Goal: Task Accomplishment & Management: Complete application form

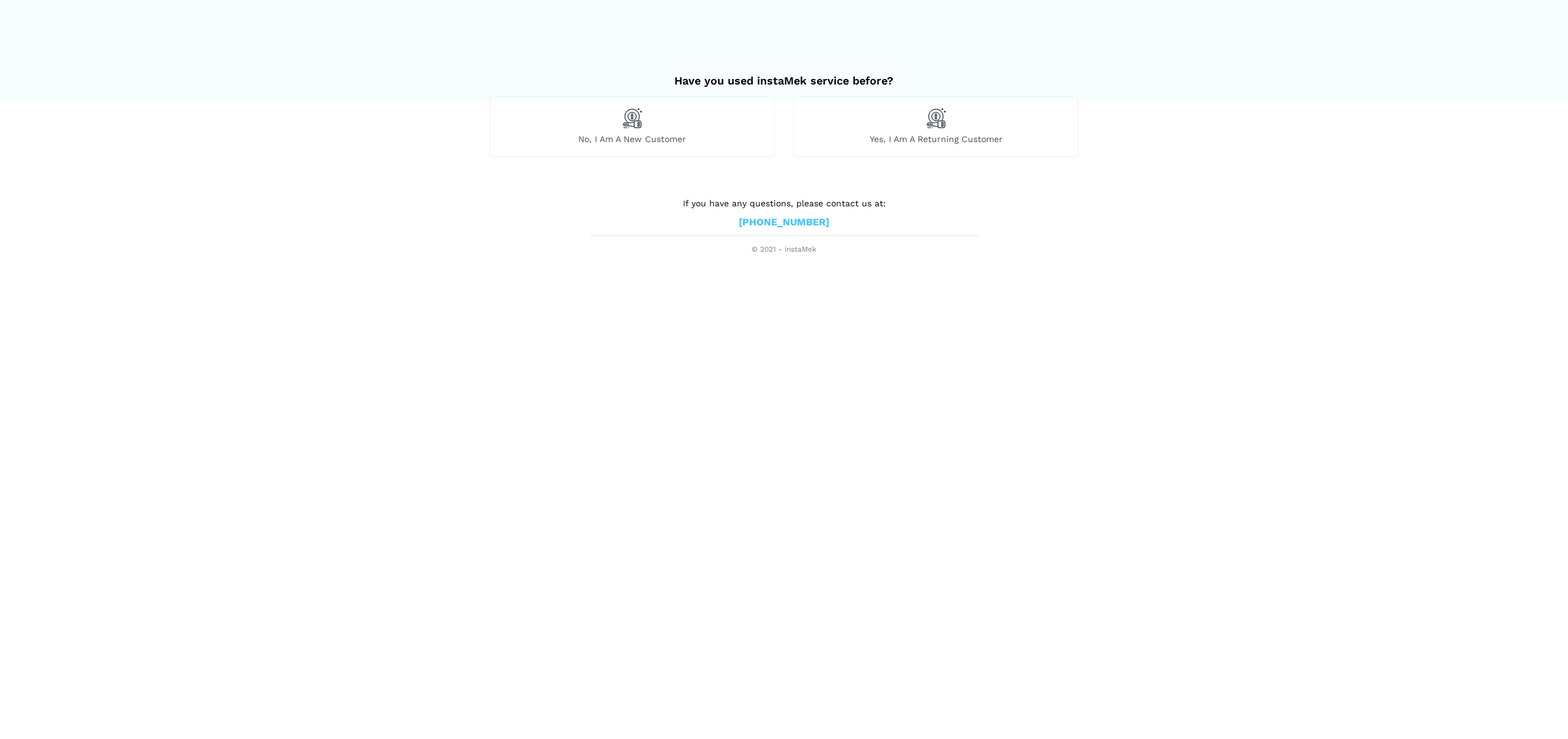
click at [936, 114] on img at bounding box center [935, 118] width 21 height 21
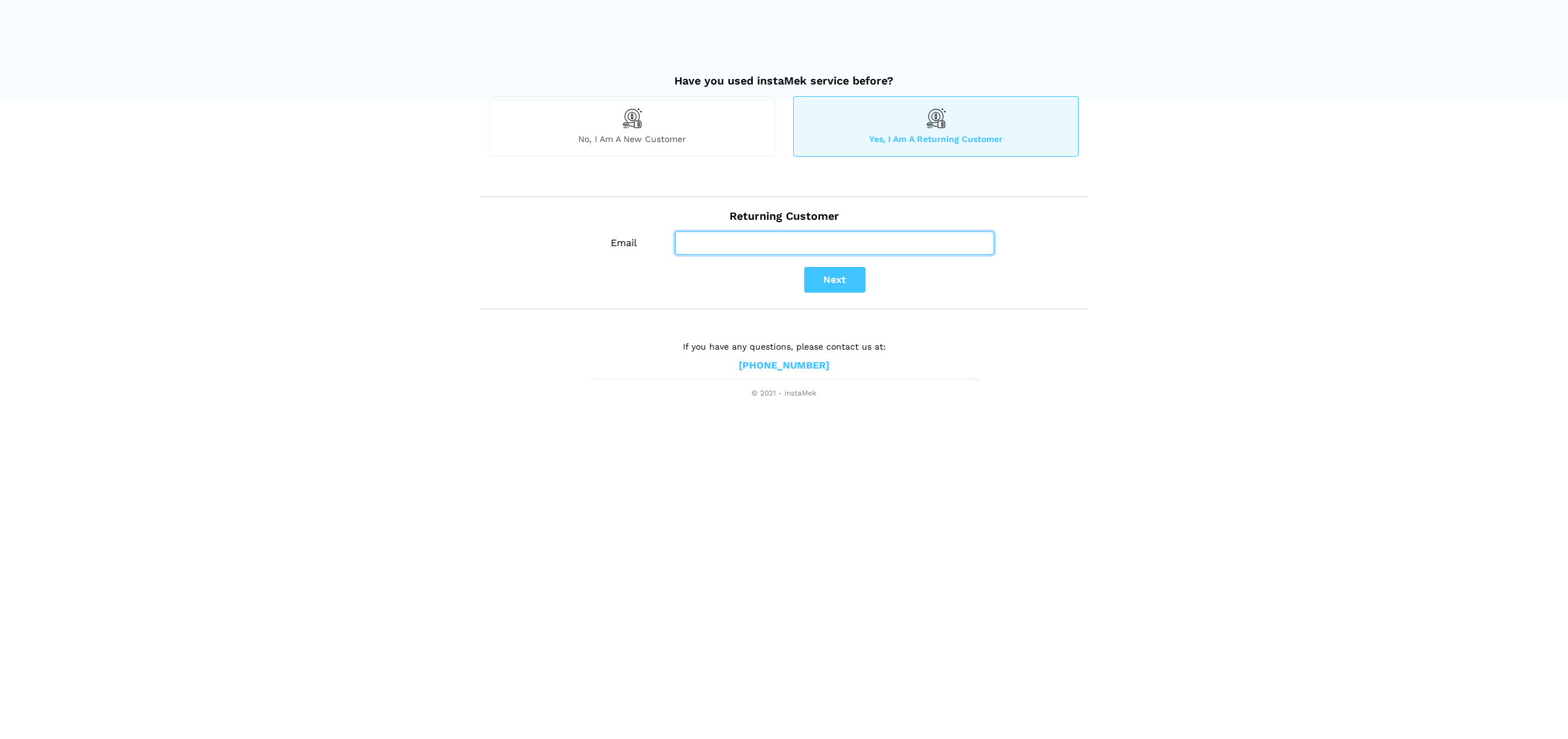
click at [745, 240] on input "Email" at bounding box center [835, 243] width 319 height 23
click at [729, 237] on input "Email" at bounding box center [835, 243] width 319 height 23
click at [732, 242] on input "Email" at bounding box center [835, 243] width 319 height 23
type input "[EMAIL_ADDRESS][DOMAIN_NAME]"
click at [831, 280] on button "Next" at bounding box center [835, 279] width 61 height 26
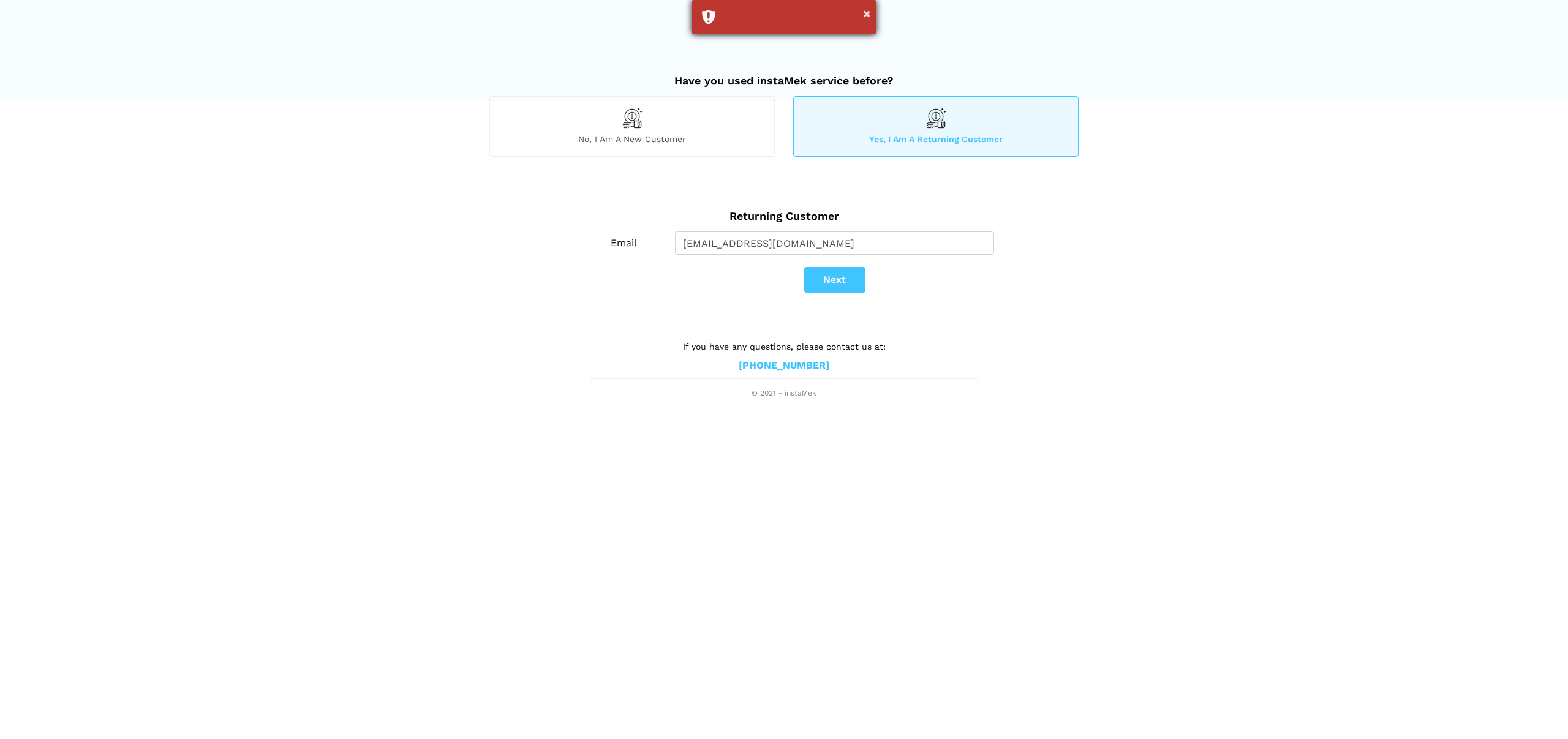
click at [738, 25] on div "×" at bounding box center [783, 17] width 184 height 34
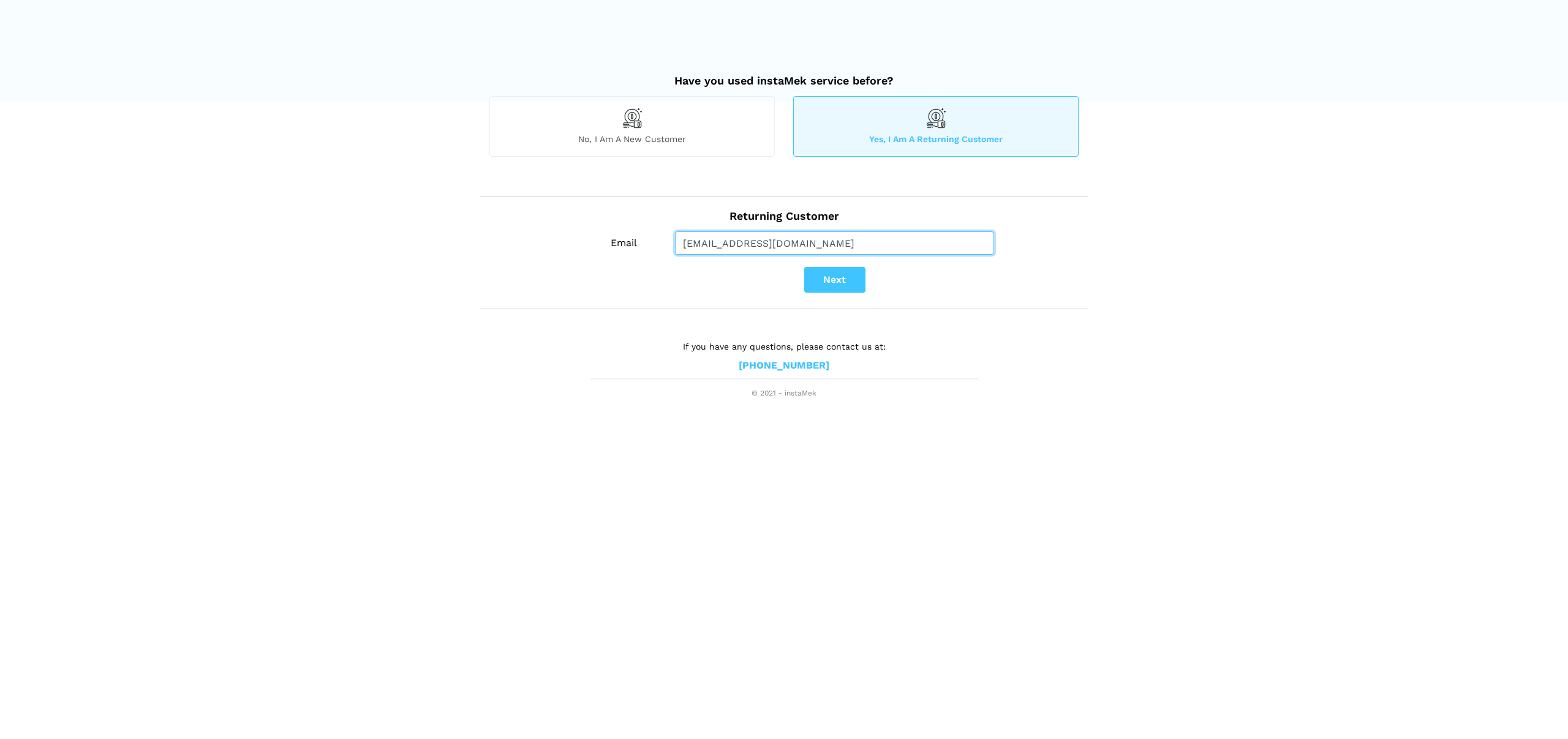
click at [832, 244] on input "[EMAIL_ADDRESS][DOMAIN_NAME]" at bounding box center [835, 243] width 319 height 23
click at [830, 281] on button "Next" at bounding box center [835, 279] width 61 height 26
